Goal: Task Accomplishment & Management: Manage account settings

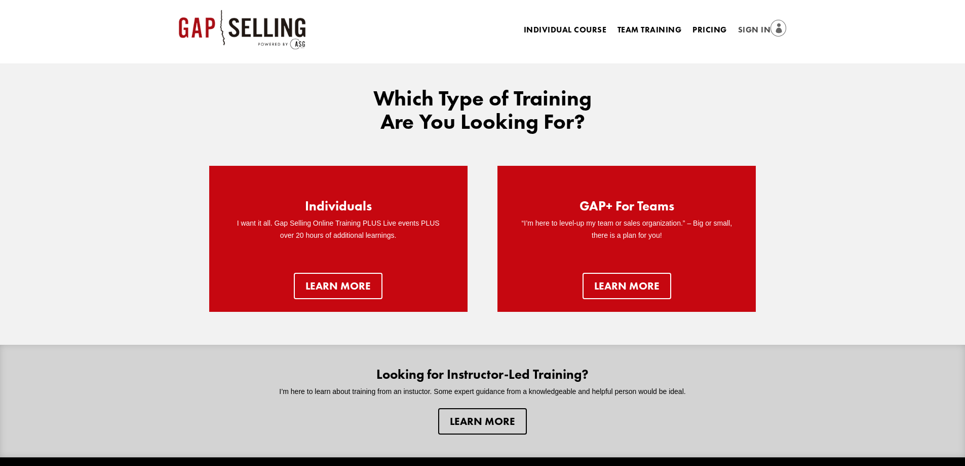
click at [743, 27] on link "Sign In" at bounding box center [762, 30] width 49 height 14
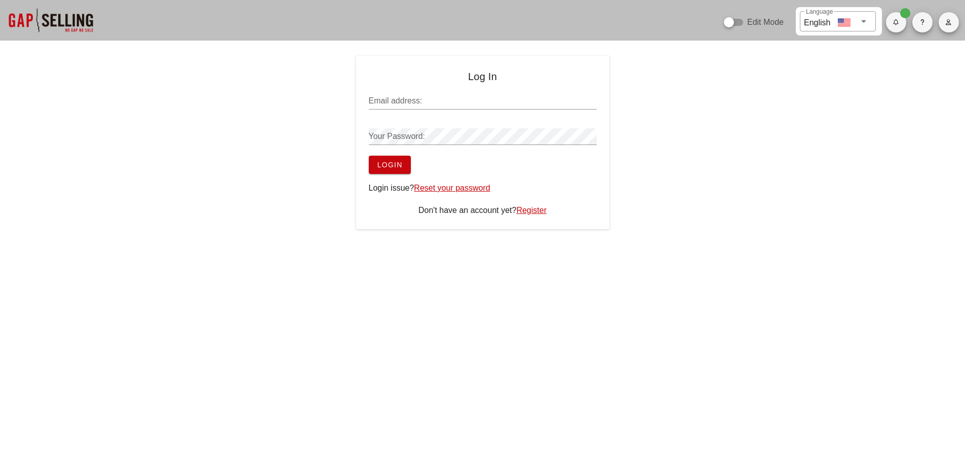
type input "sean@salesgrowth.com"
click at [400, 161] on span "Login" at bounding box center [390, 165] width 26 height 8
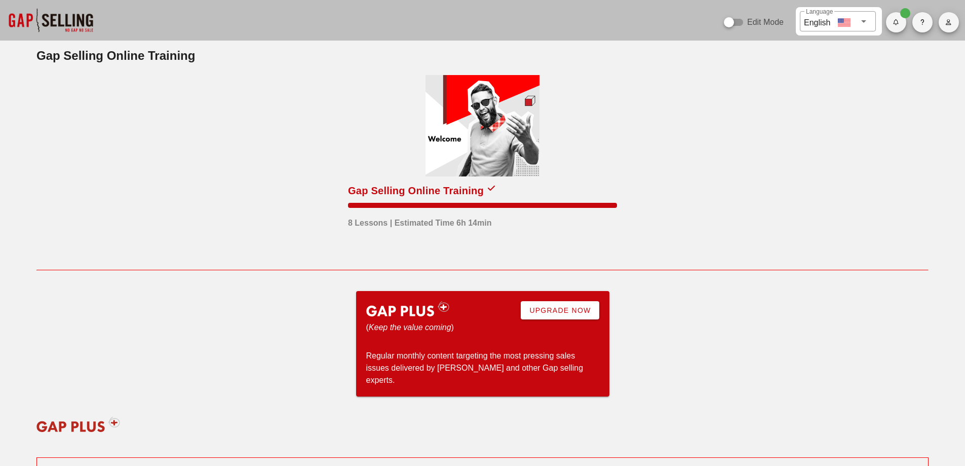
click at [943, 29] on button "button" at bounding box center [949, 22] width 20 height 20
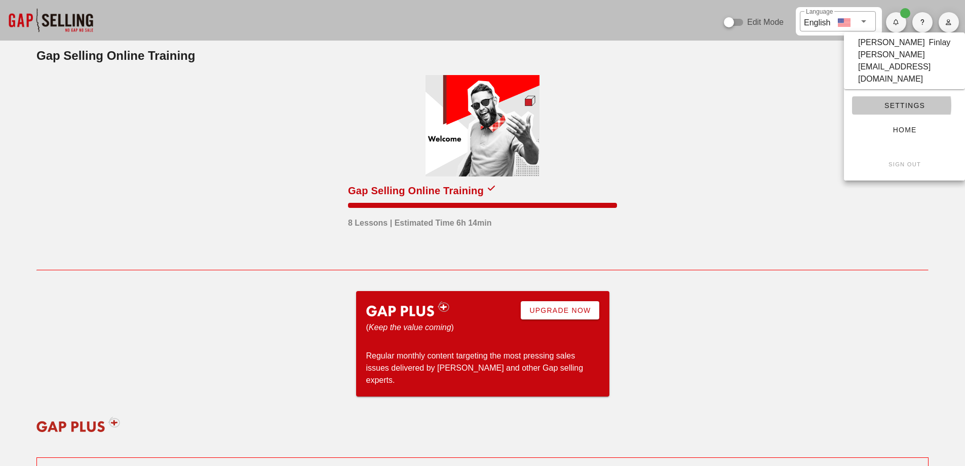
click at [900, 101] on span "Settings" at bounding box center [904, 105] width 89 height 8
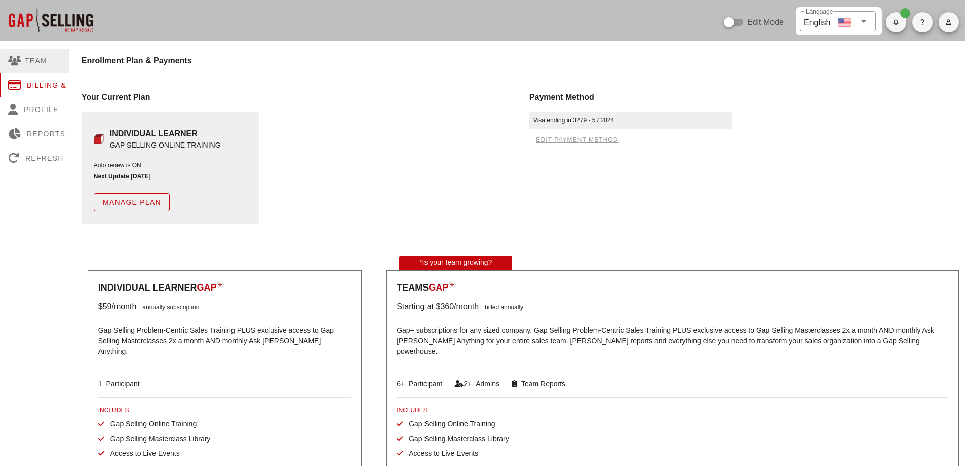
click at [39, 59] on div "Team" at bounding box center [49, 61] width 98 height 24
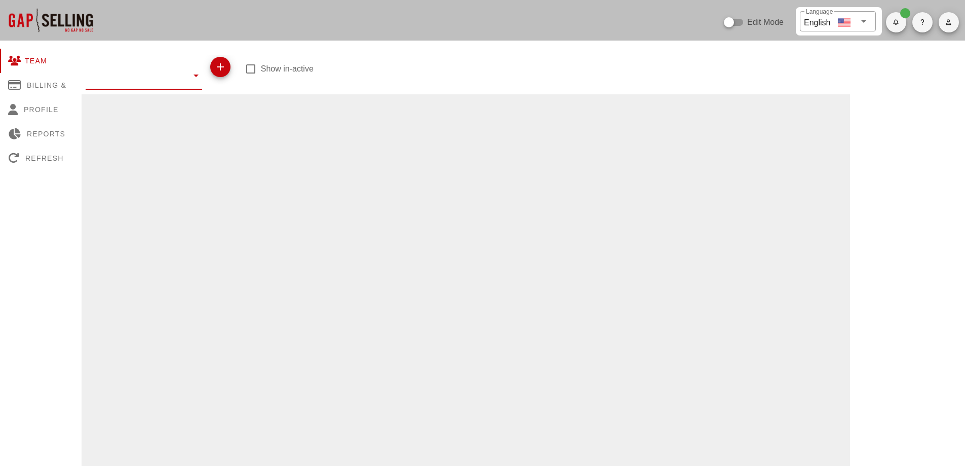
click at [114, 77] on input "text" at bounding box center [137, 75] width 102 height 16
click at [341, 108] on div at bounding box center [466, 443] width 769 height 699
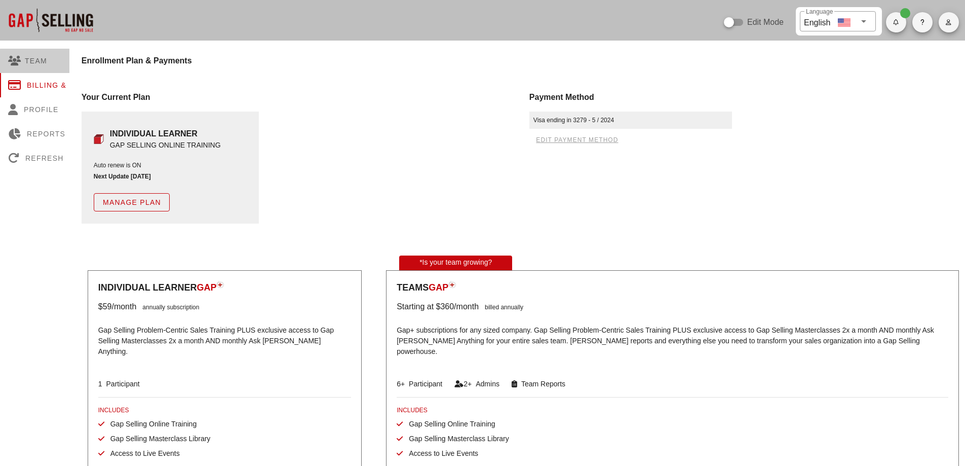
click at [54, 65] on div "Team" at bounding box center [49, 61] width 98 height 24
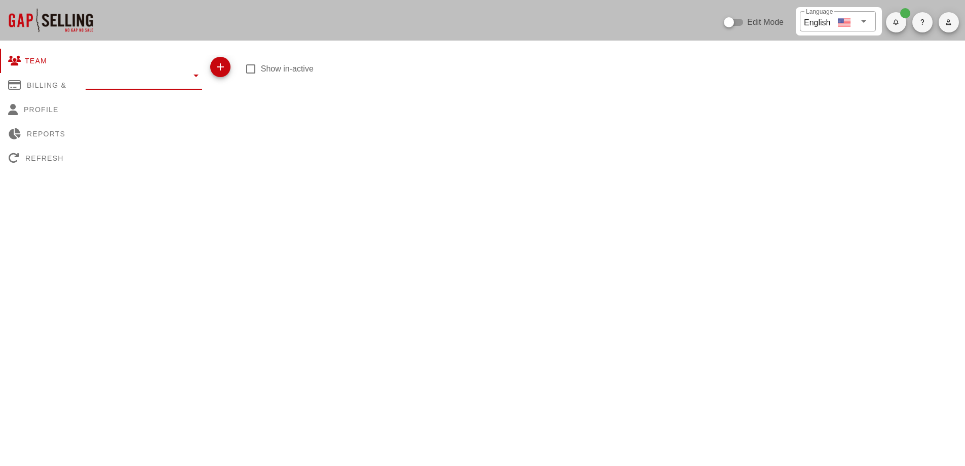
click at [145, 73] on input "text" at bounding box center [137, 75] width 102 height 16
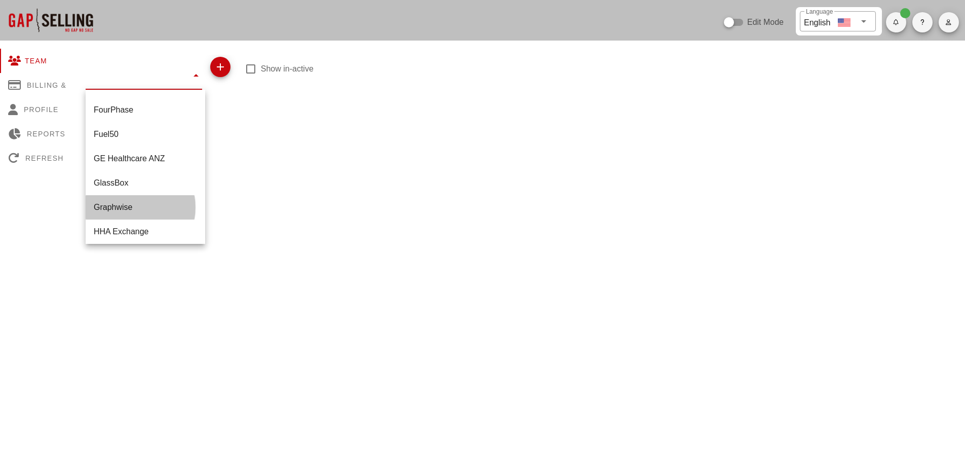
click at [123, 207] on div "Graphwise" at bounding box center [145, 207] width 103 height 10
type input "Graphwise"
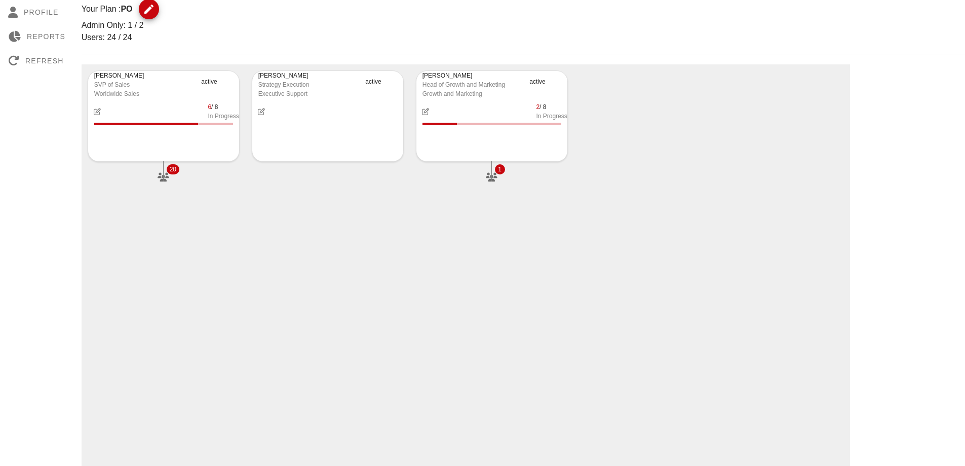
scroll to position [101, 0]
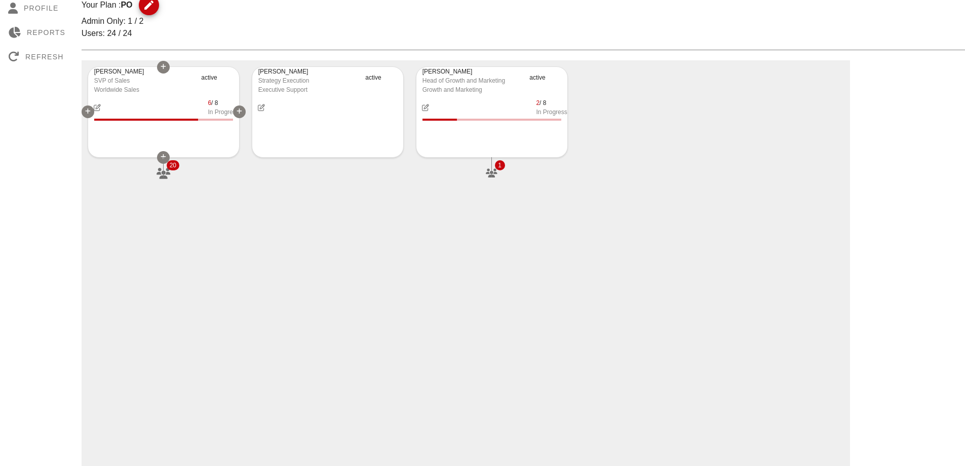
click at [169, 174] on icon "button" at bounding box center [164, 173] width 16 height 11
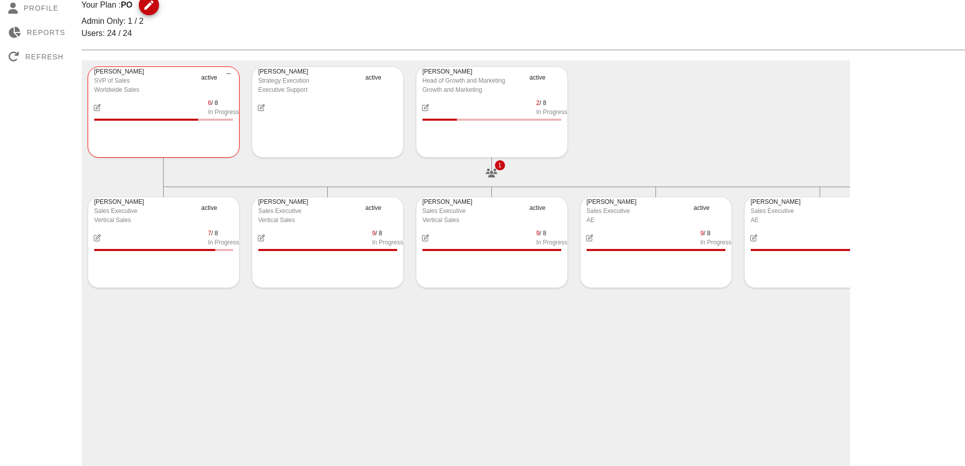
click at [703, 328] on div "Rick Crane SVP of Sales Worldwide Sales active 6 / 8 In Progress 20 Peio Popov …" at bounding box center [466, 409] width 769 height 699
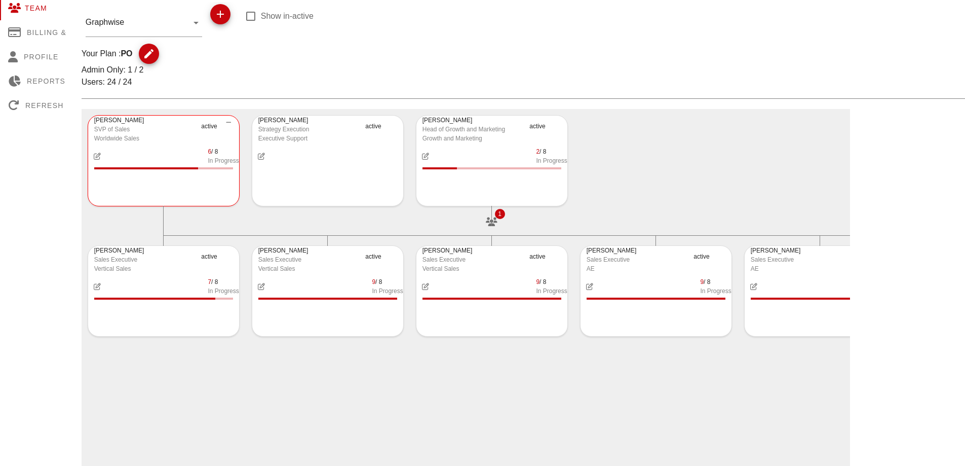
scroll to position [51, 0]
click at [149, 54] on icon "button" at bounding box center [149, 56] width 12 height 12
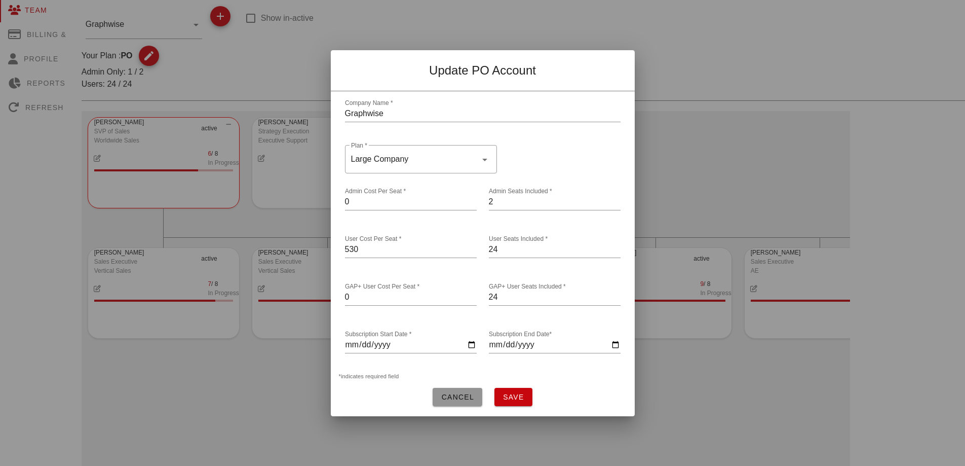
click at [438, 396] on button "Cancel" at bounding box center [458, 397] width 50 height 18
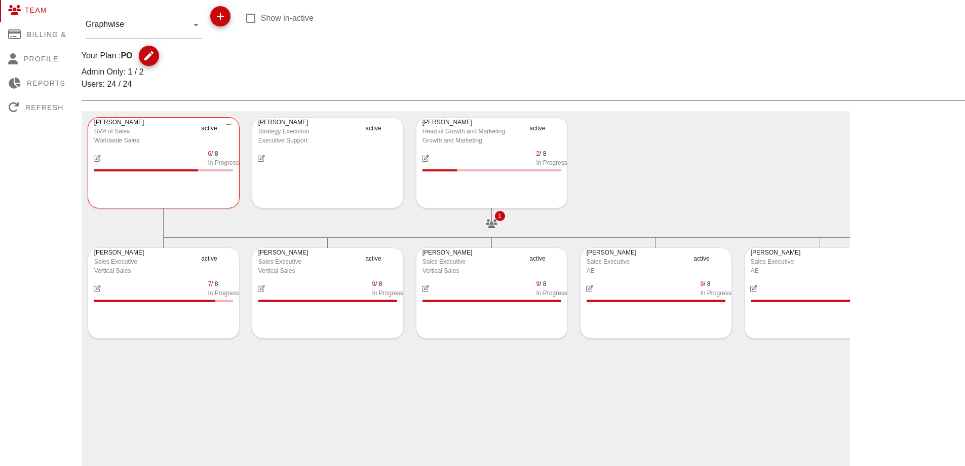
click at [730, 180] on div "Rick Crane SVP of Sales Worldwide Sales active 6 / 8 In Progress 20 Peio Popov …" at bounding box center [466, 176] width 769 height 130
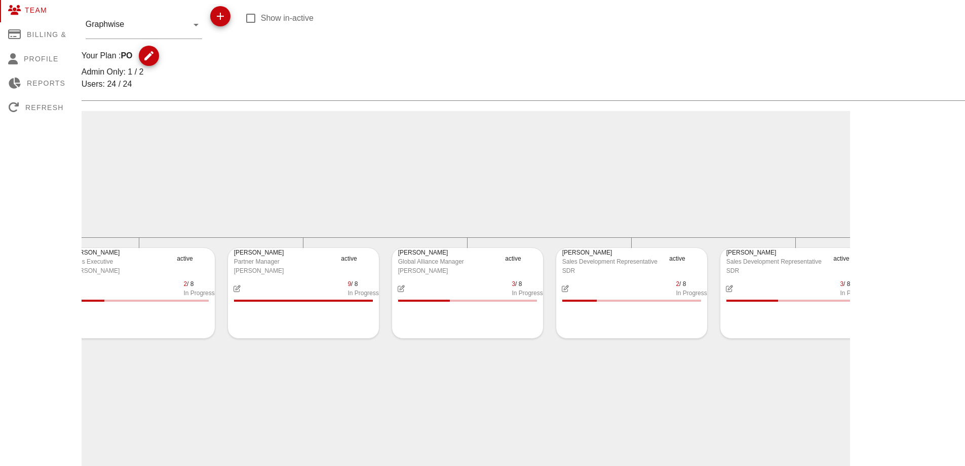
scroll to position [0, 1540]
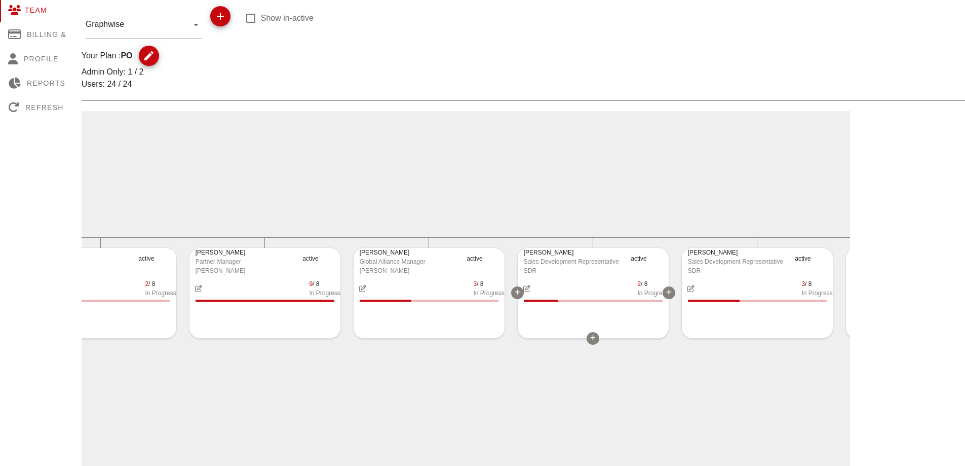
click at [528, 287] on icon "button" at bounding box center [526, 288] width 9 height 7
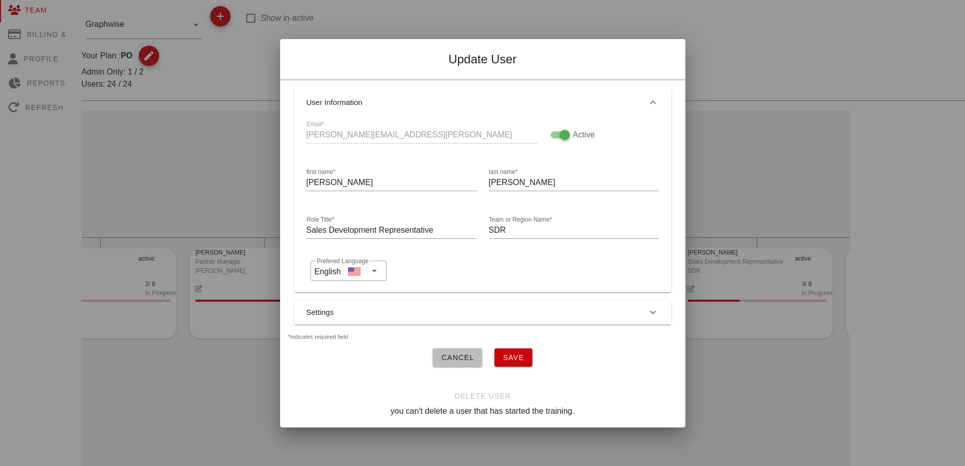
click at [557, 128] on div at bounding box center [564, 134] width 17 height 17
checkbox input "false"
click at [520, 348] on button "Save" at bounding box center [513, 357] width 38 height 18
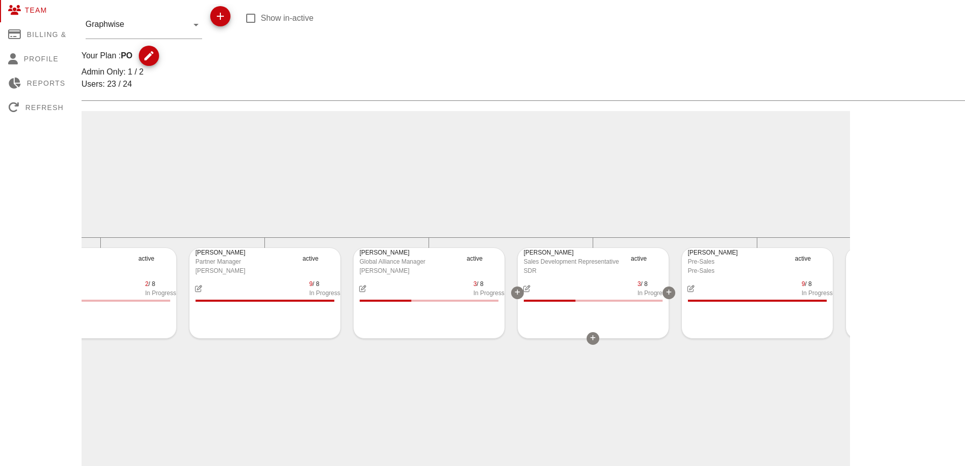
click at [529, 287] on icon "button" at bounding box center [526, 288] width 9 height 7
type input "adam.isseks@graphwise.ai"
type input "Adam"
type input "Isseks"
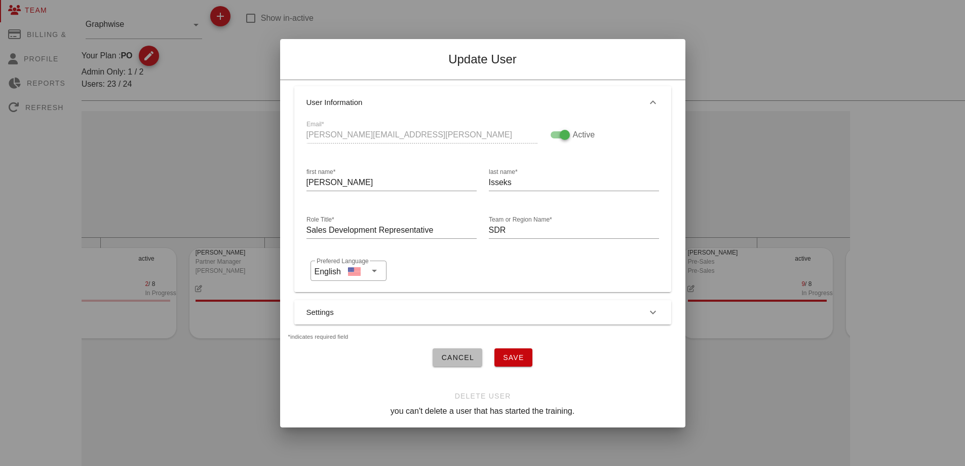
click at [561, 129] on div at bounding box center [564, 134] width 17 height 17
checkbox input "false"
click at [522, 348] on button "Save" at bounding box center [513, 357] width 38 height 18
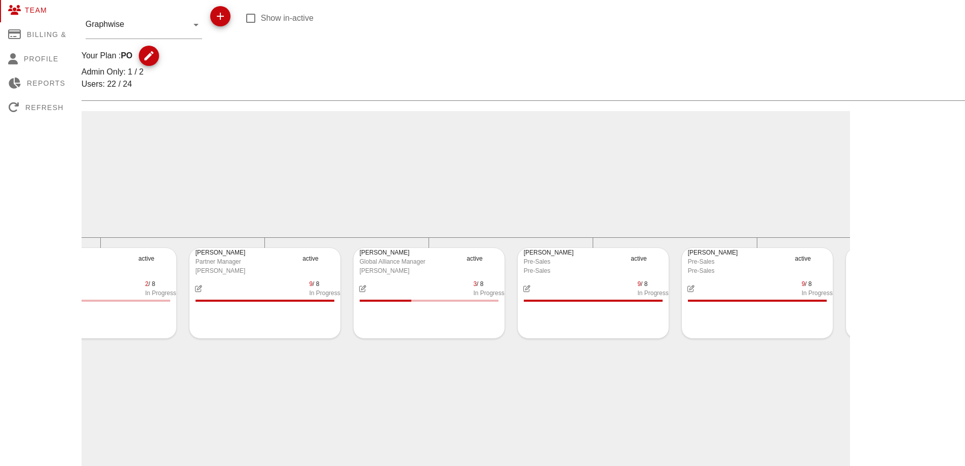
click at [255, 369] on div "Martin Trajkov Partner Manager PAM active 9 / 8 In Progress" at bounding box center [265, 306] width 164 height 130
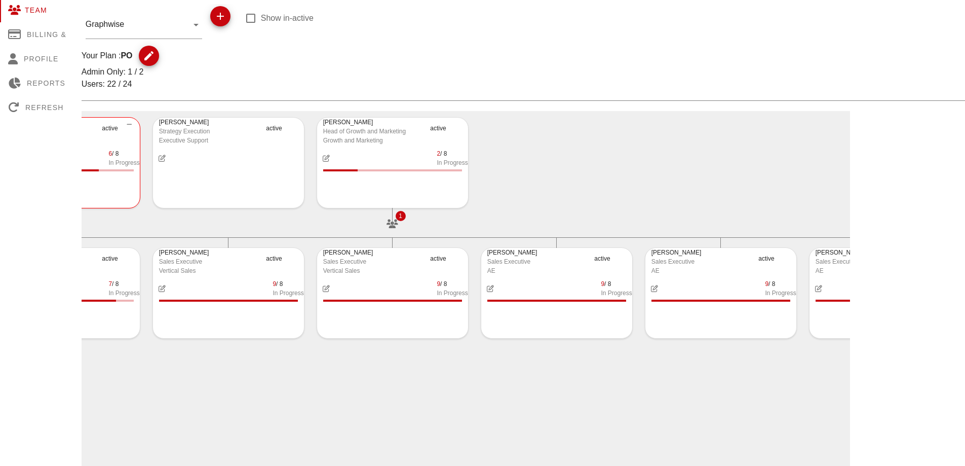
scroll to position [0, 0]
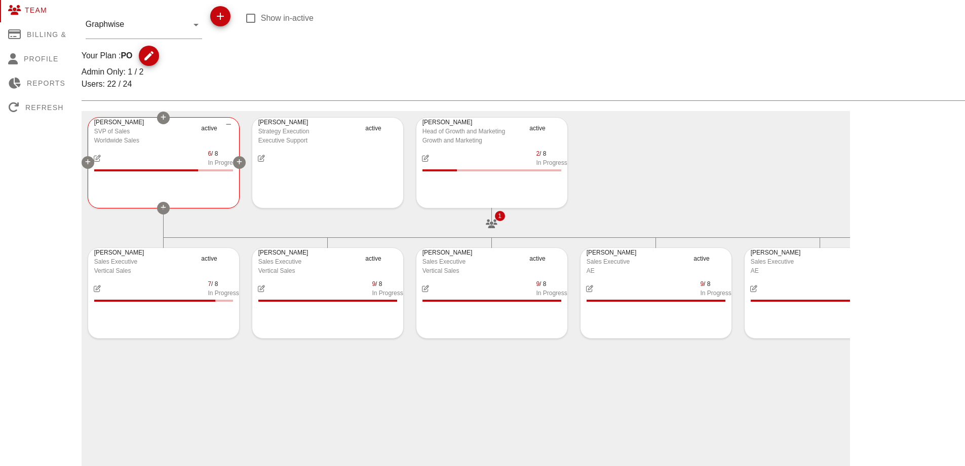
click at [166, 205] on icon at bounding box center [164, 208] width 6 height 6
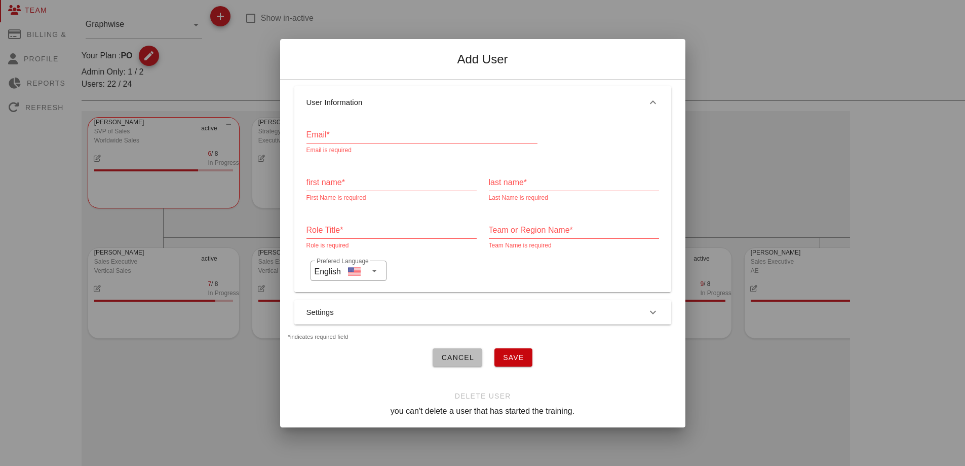
click at [361, 130] on input "Email*" at bounding box center [422, 135] width 231 height 16
click at [374, 130] on input "Email*" at bounding box center [422, 135] width 231 height 16
paste input "kalina.gancheva@graphwise.ai"
type input "kalina.gancheva@graphwise.ai"
click at [361, 178] on input "first name*" at bounding box center [392, 182] width 170 height 16
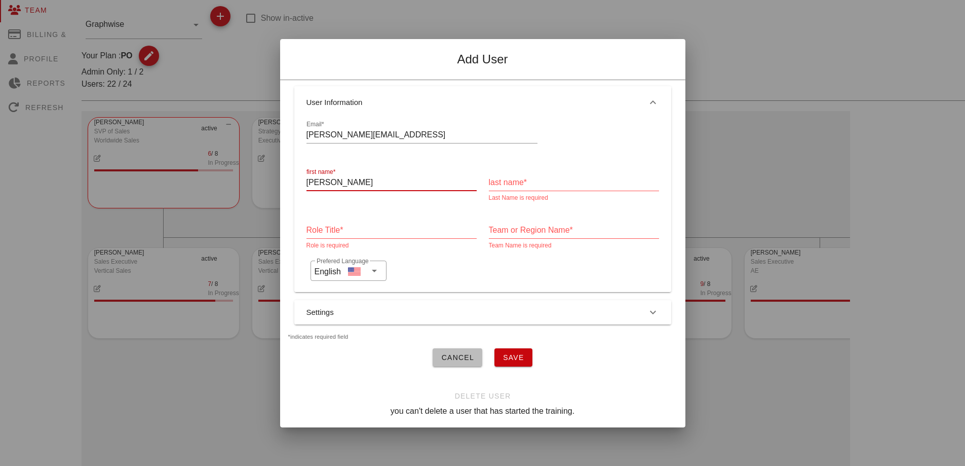
type input "Kalina"
type input "Gancheva"
click at [355, 227] on input "Role Title*" at bounding box center [392, 230] width 170 height 16
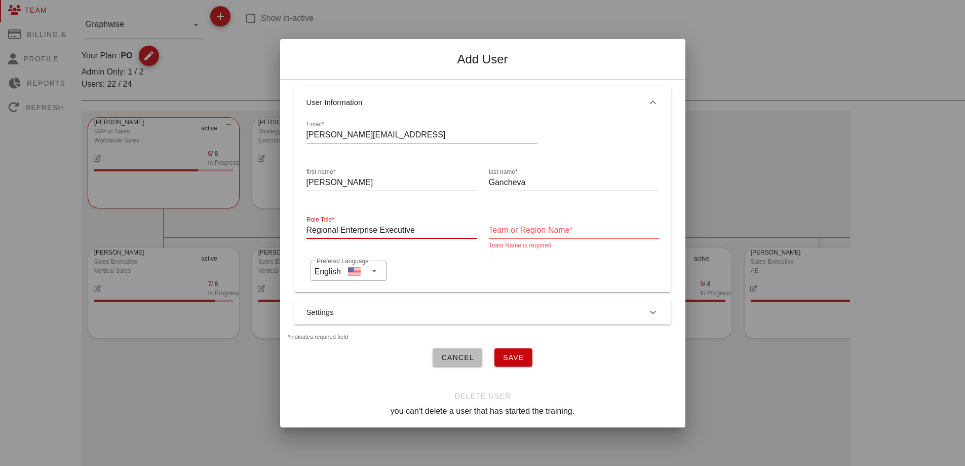
type input "Regional Enterprise Executive"
type input "Revenue"
click at [395, 310] on button "Settings" at bounding box center [482, 312] width 377 height 24
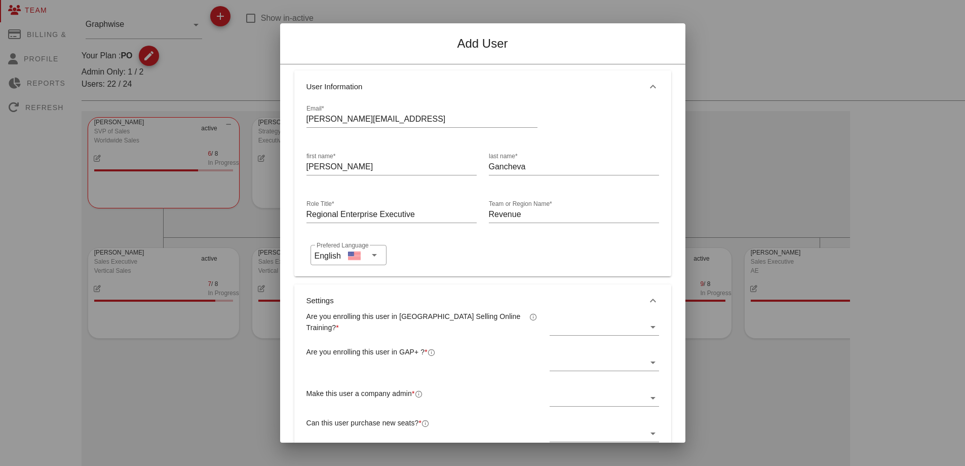
click at [582, 318] on div at bounding box center [604, 329] width 109 height 33
click at [580, 327] on div at bounding box center [597, 327] width 95 height 16
click at [564, 328] on div "Yes" at bounding box center [598, 335] width 91 height 22
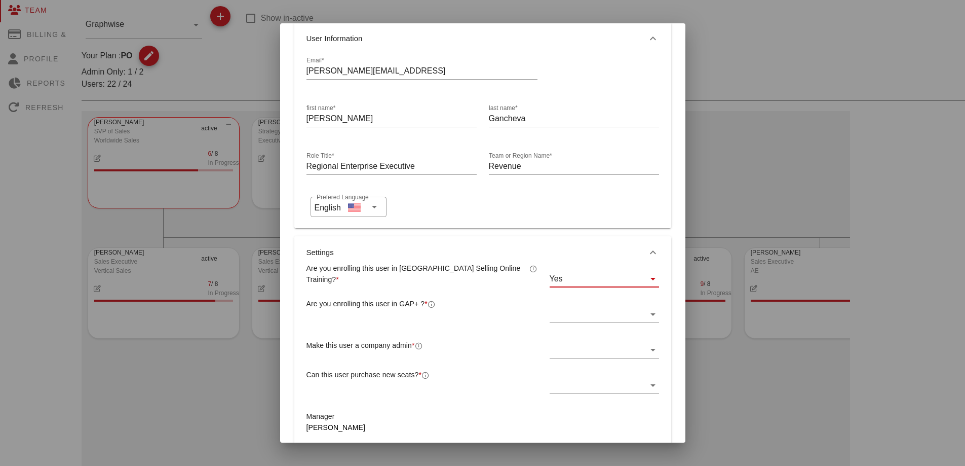
scroll to position [101, 0]
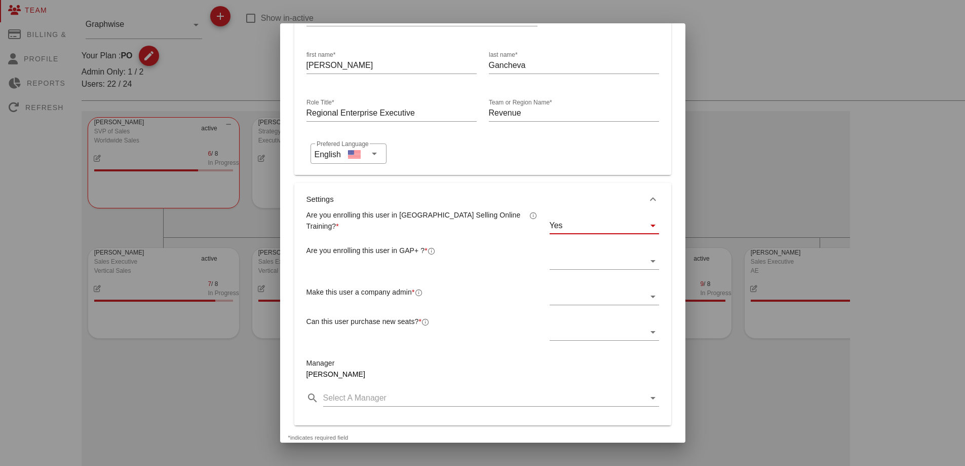
click at [570, 265] on div at bounding box center [597, 261] width 95 height 16
click at [576, 269] on div "Yes" at bounding box center [598, 269] width 91 height 10
click at [567, 291] on div at bounding box center [597, 296] width 95 height 16
click at [564, 326] on div "No" at bounding box center [598, 329] width 91 height 10
click at [569, 328] on div at bounding box center [597, 332] width 95 height 16
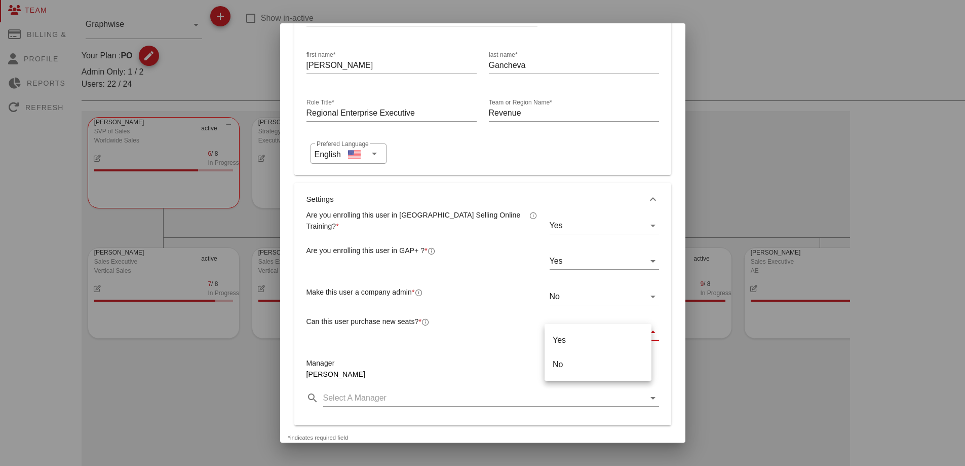
click at [563, 362] on div "No" at bounding box center [598, 364] width 91 height 10
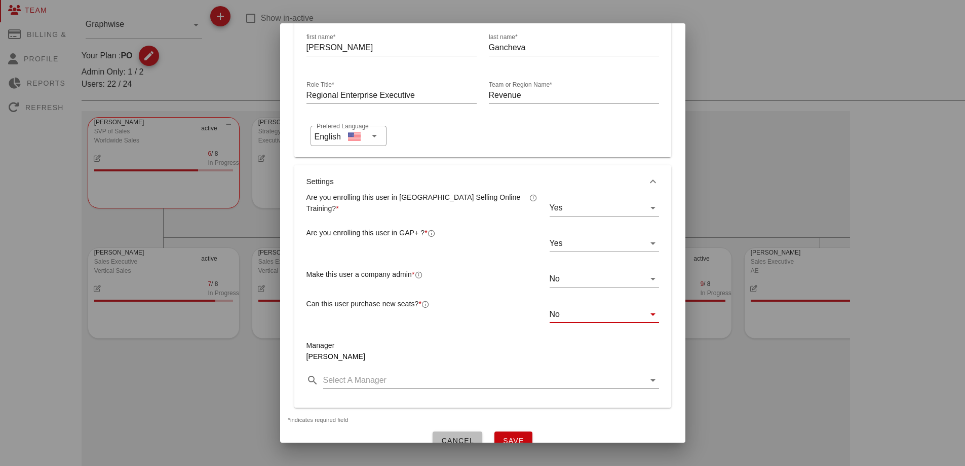
scroll to position [195, 0]
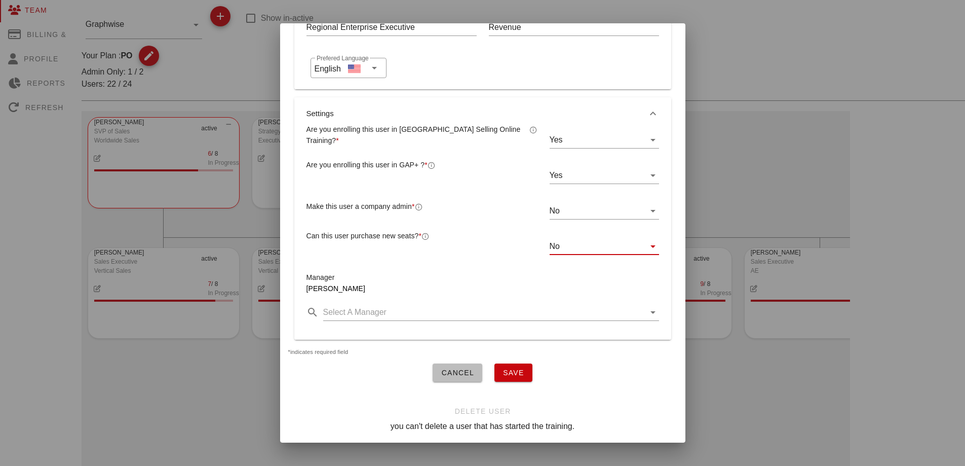
click at [523, 366] on button "Save" at bounding box center [513, 372] width 38 height 18
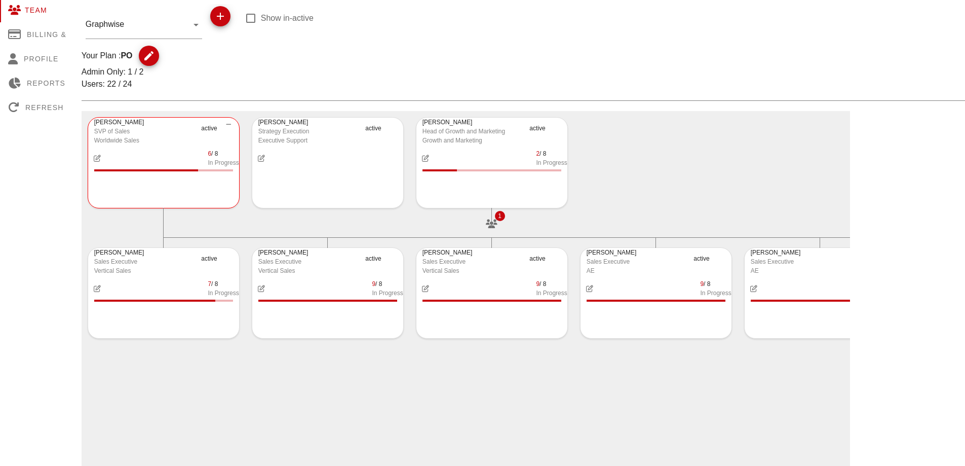
scroll to position [144, 0]
click at [444, 394] on div "Rick Crane SVP of Sales Worldwide Sales active 6 / 8 In Progress 19 Peio Popov …" at bounding box center [466, 460] width 769 height 699
